Goal: Information Seeking & Learning: Find specific fact

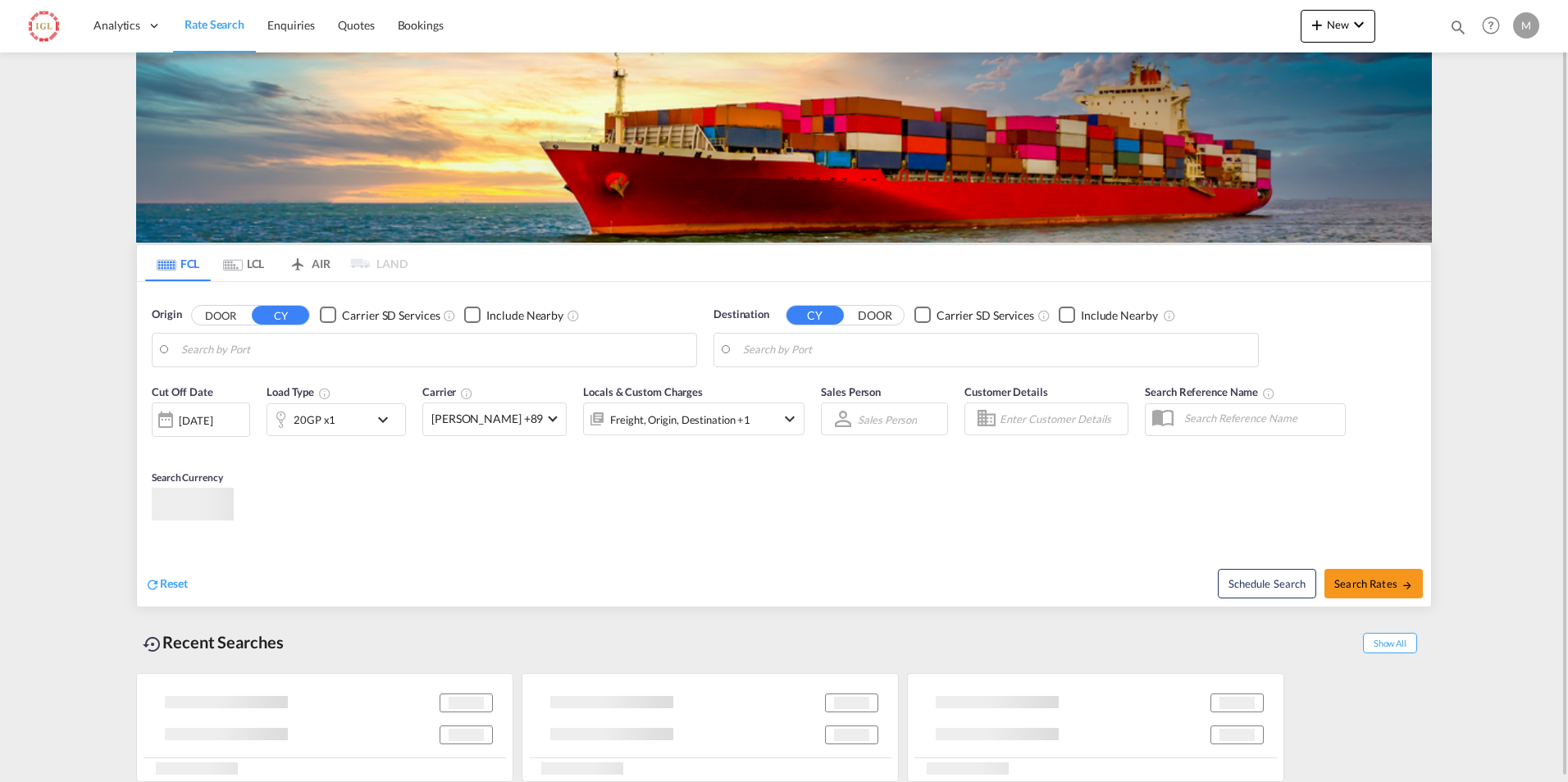
type input "[GEOGRAPHIC_DATA], [GEOGRAPHIC_DATA], USHOU"
type input "[PERSON_NAME] ([PERSON_NAME]), [GEOGRAPHIC_DATA]"
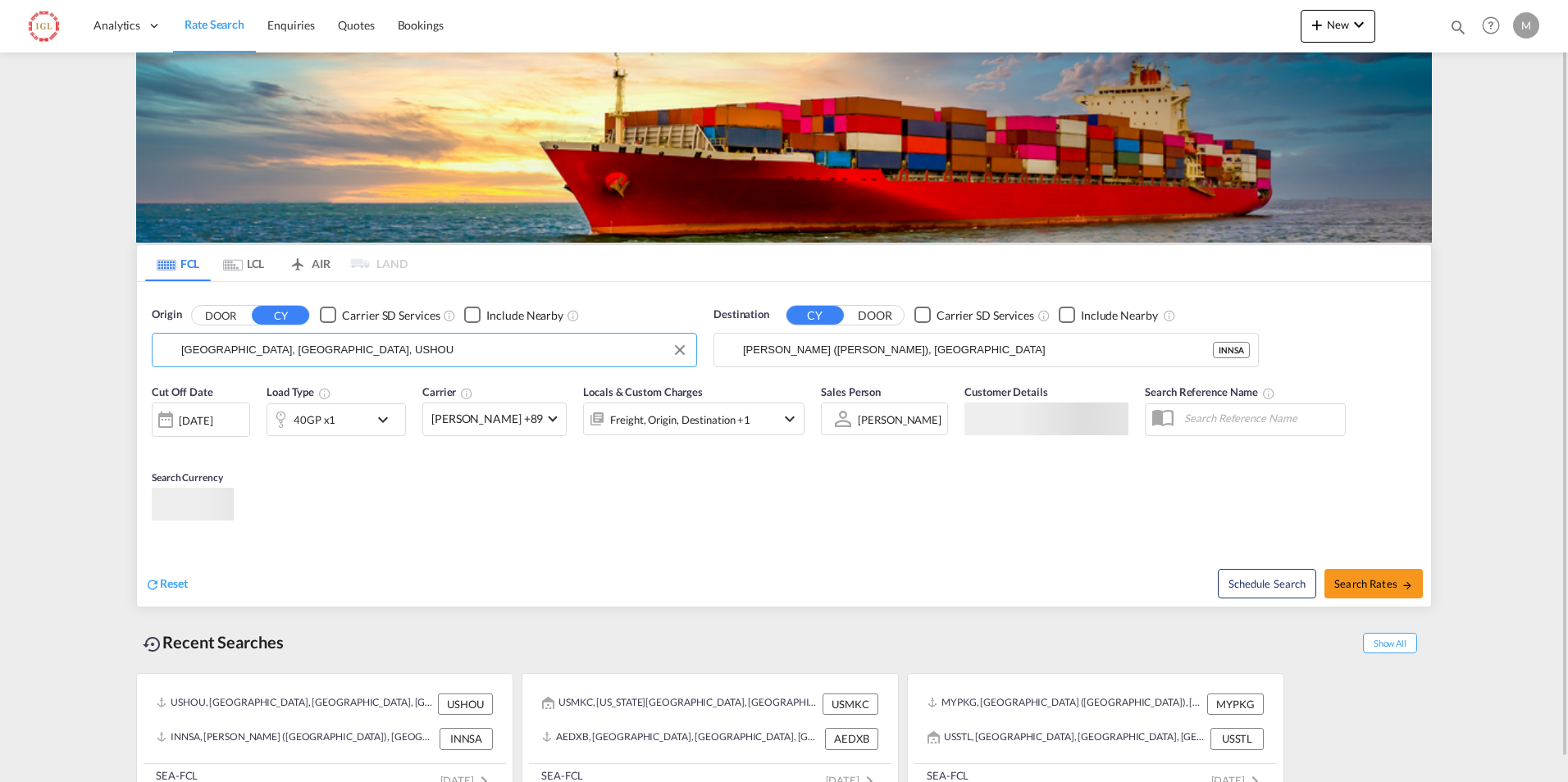
click at [243, 346] on input "[GEOGRAPHIC_DATA], [GEOGRAPHIC_DATA], USHOU" at bounding box center [434, 350] width 507 height 24
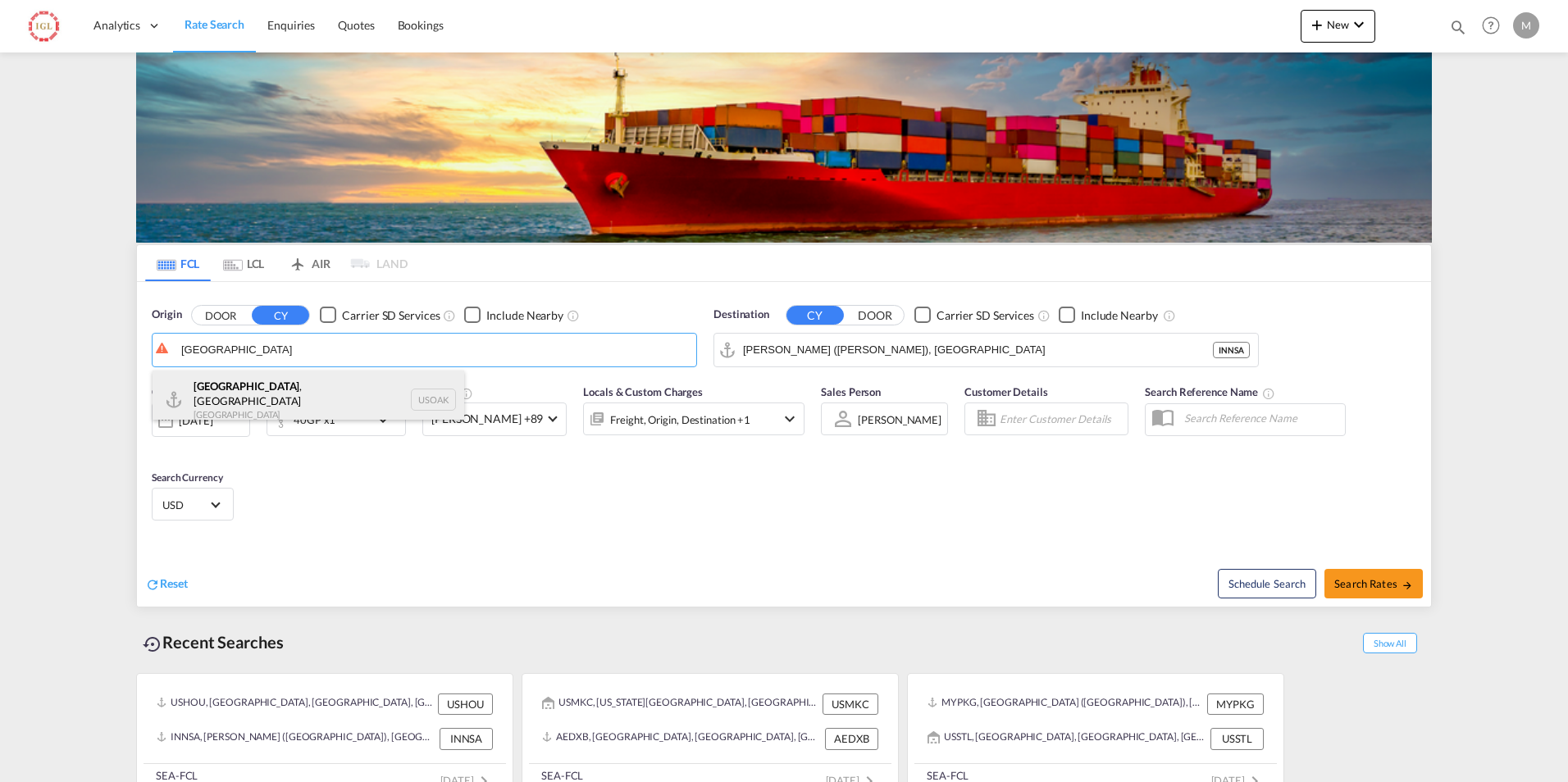
click at [224, 384] on div "[GEOGRAPHIC_DATA] , [GEOGRAPHIC_DATA] [GEOGRAPHIC_DATA] USOAK" at bounding box center [308, 400] width 312 height 59
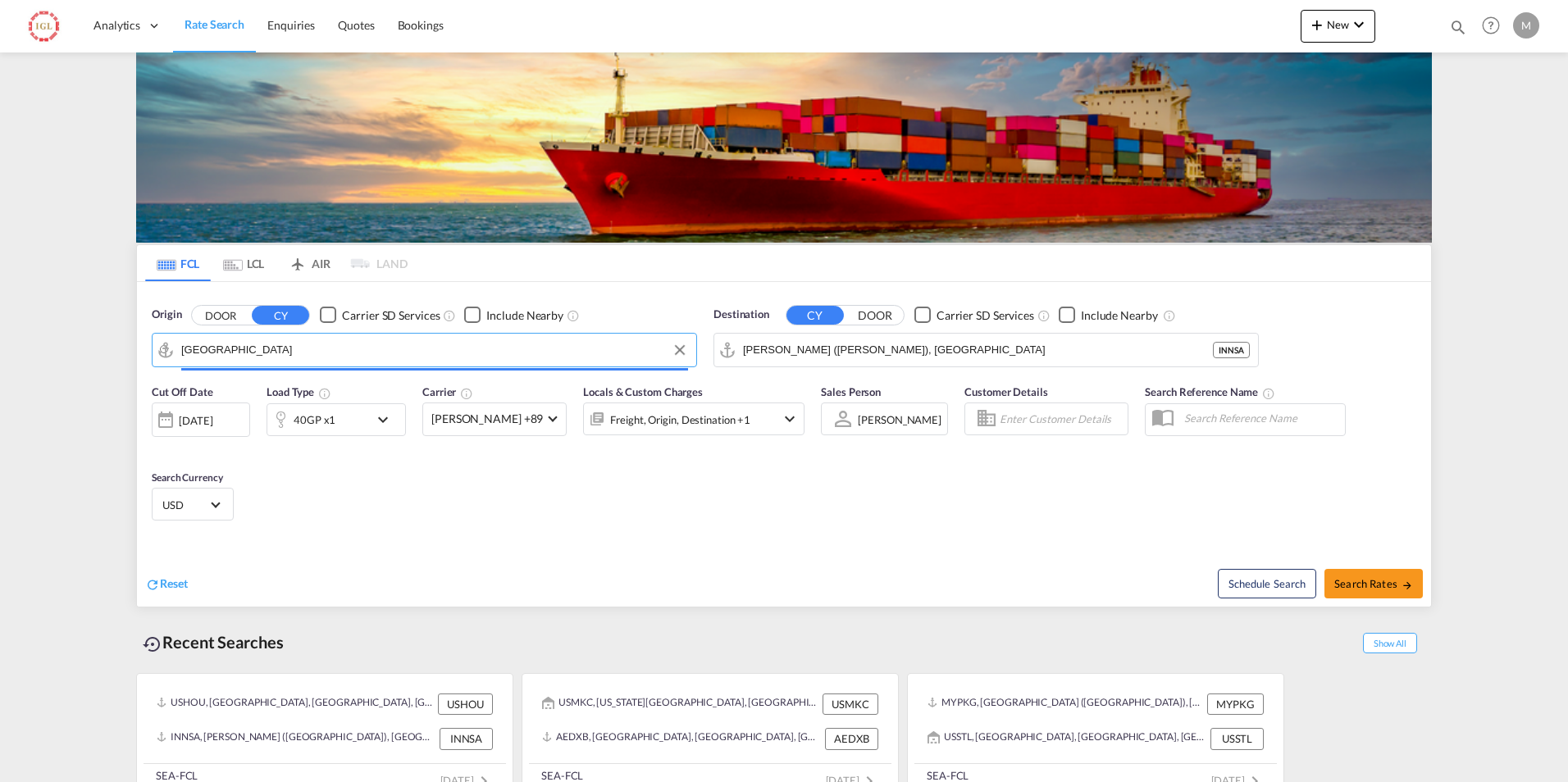
type input "[GEOGRAPHIC_DATA], [GEOGRAPHIC_DATA], USOAK"
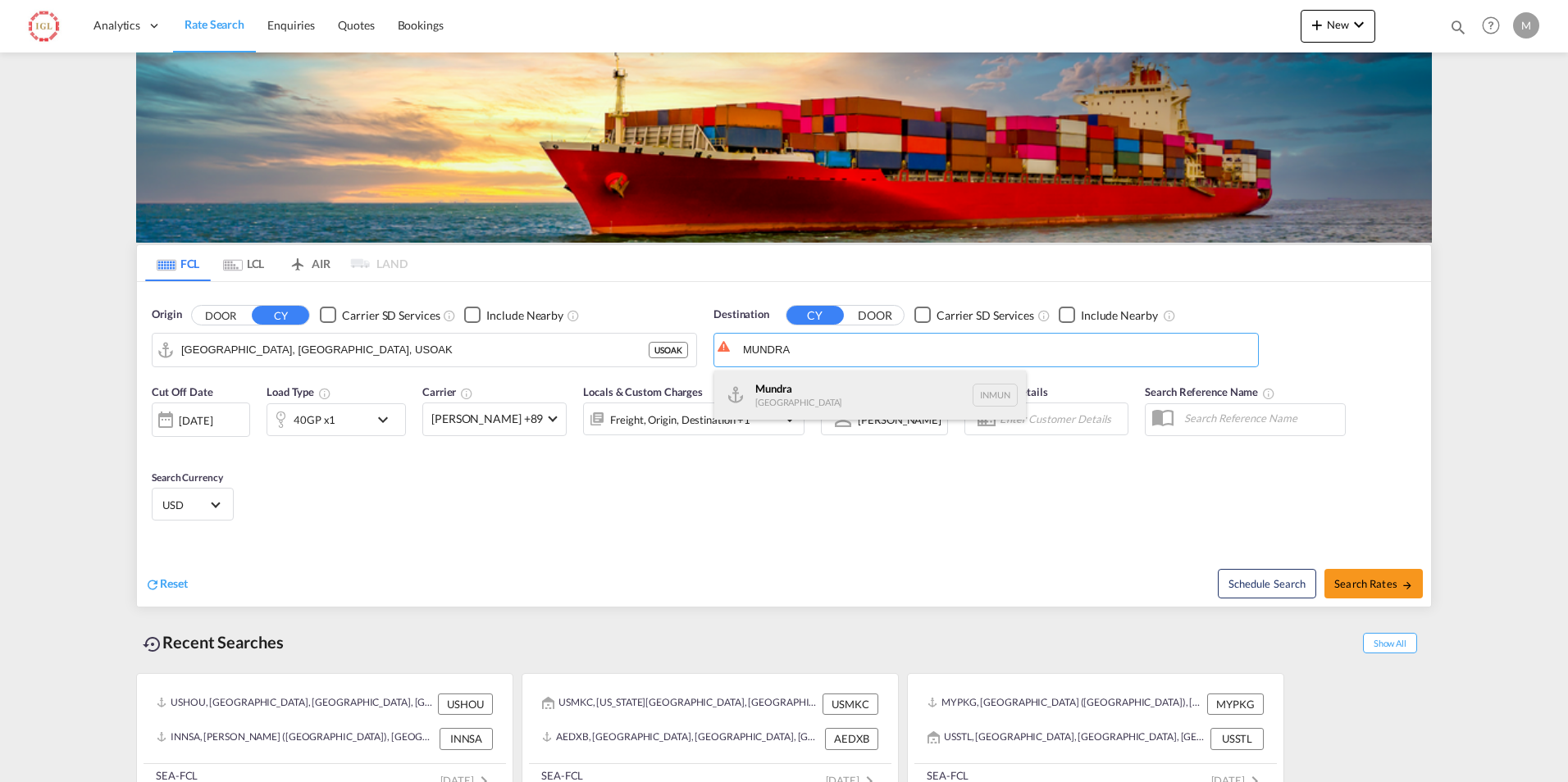
click at [938, 391] on div "Mundra [GEOGRAPHIC_DATA] INMUN" at bounding box center [871, 395] width 312 height 49
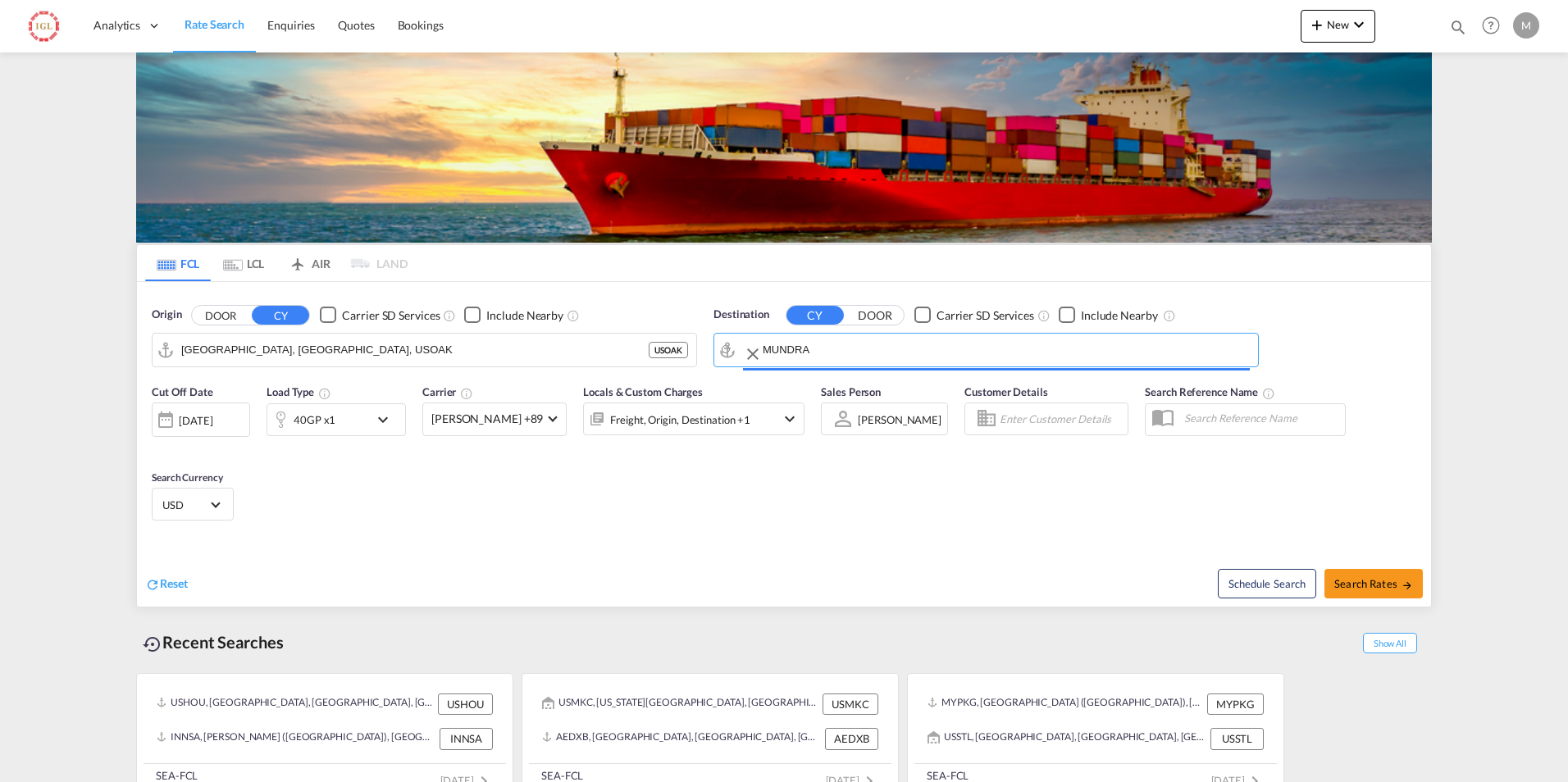
type input "Mundra, INMUN"
click at [1355, 581] on span "Search Rates" at bounding box center [1373, 584] width 79 height 13
type input "USOAK to INMUN / [DATE]"
